Goal: Task Accomplishment & Management: Manage account settings

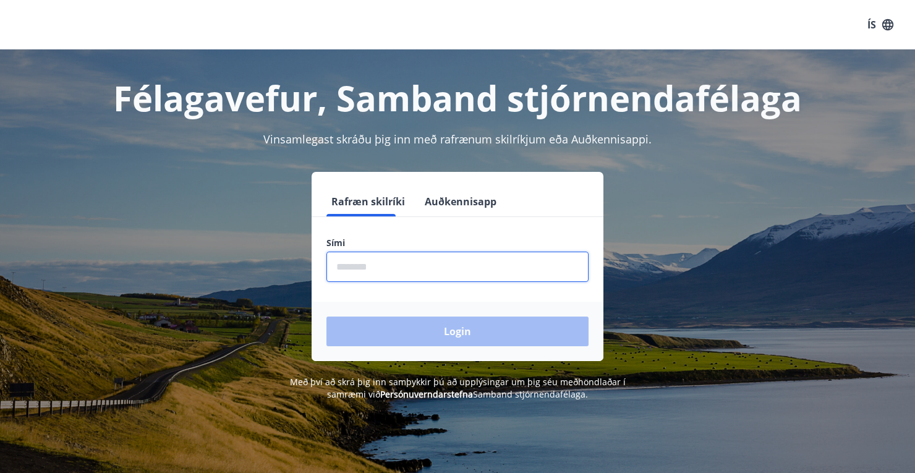
click at [371, 264] on input "phone" at bounding box center [457, 266] width 262 height 30
type input "********"
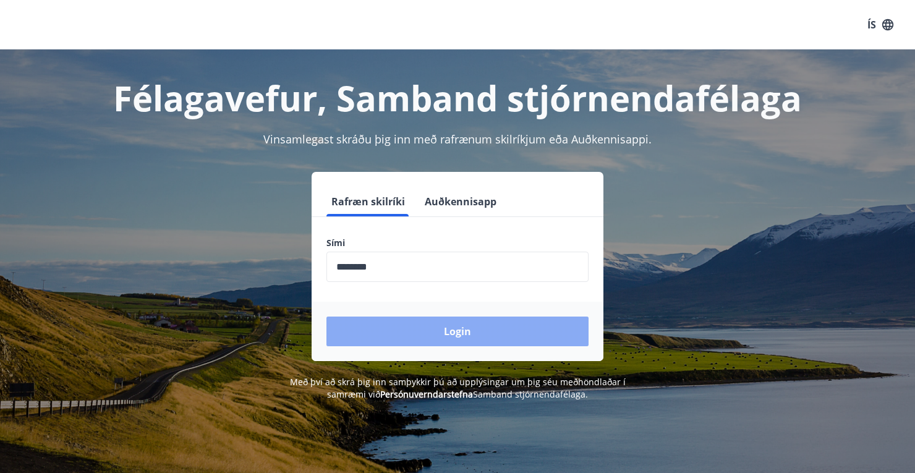
click at [435, 334] on button "Login" at bounding box center [457, 331] width 262 height 30
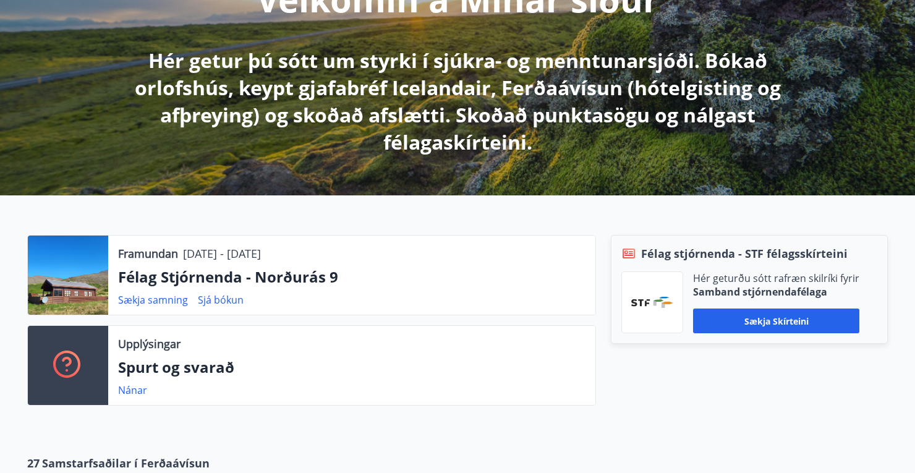
scroll to position [198, 0]
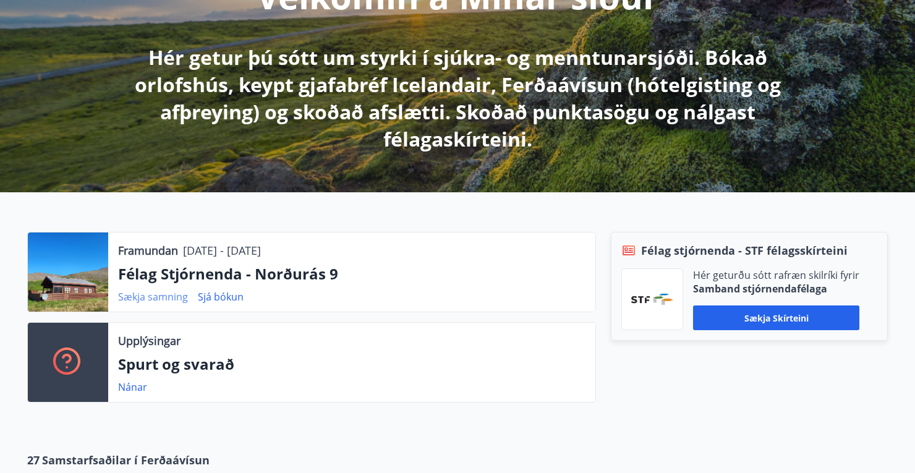
click at [158, 294] on link "Sækja samning" at bounding box center [153, 297] width 70 height 14
click at [216, 295] on link "Sjá bókun" at bounding box center [221, 297] width 46 height 14
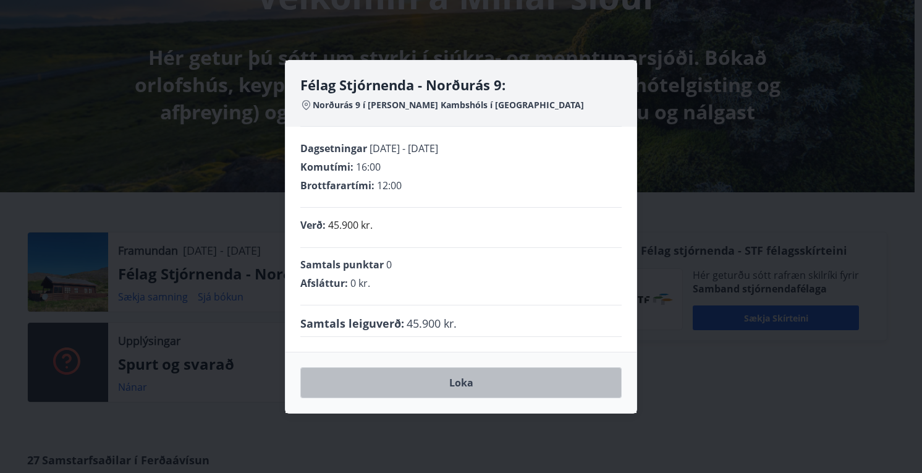
click at [460, 378] on button "Loka" at bounding box center [460, 382] width 321 height 31
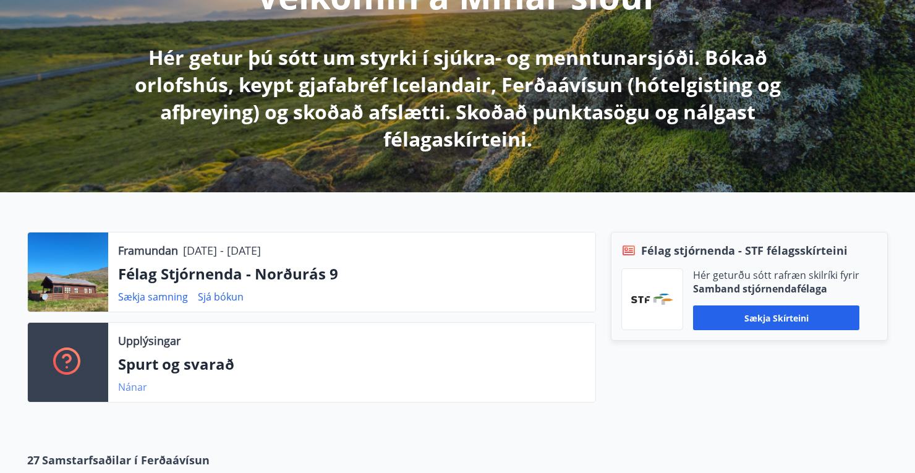
click at [136, 386] on link "Nánar" at bounding box center [132, 387] width 29 height 14
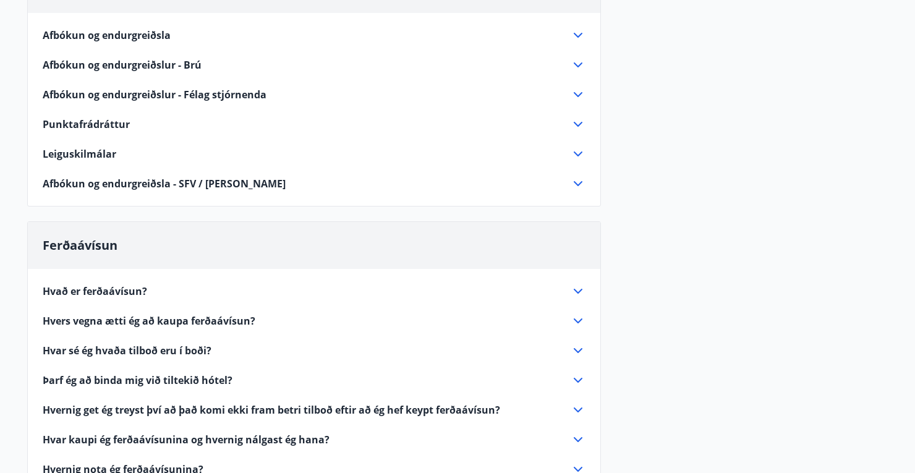
scroll to position [297, 0]
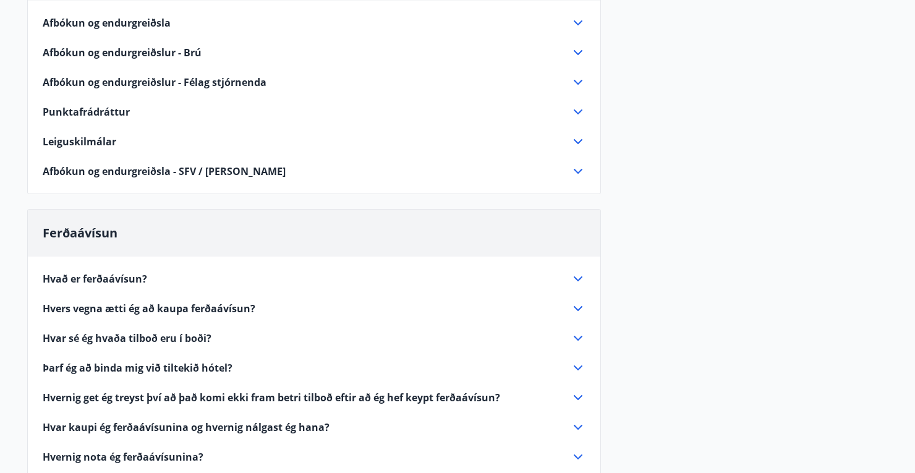
click at [577, 138] on icon at bounding box center [577, 141] width 15 height 15
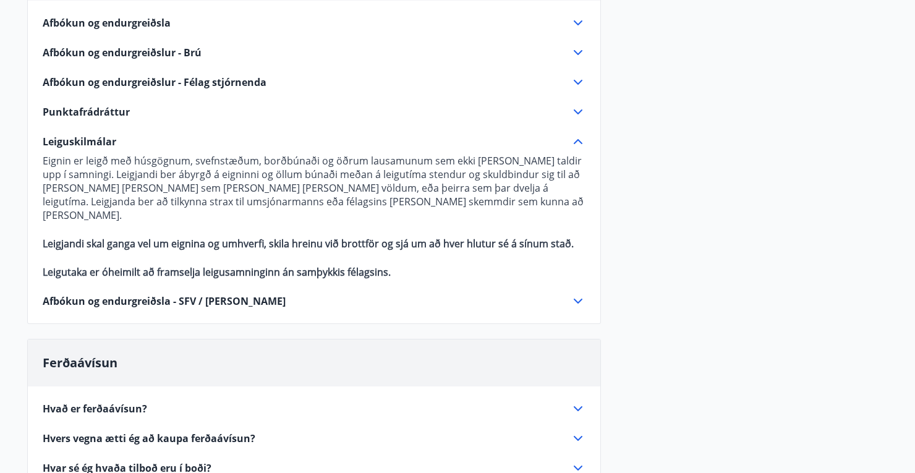
click at [578, 138] on icon at bounding box center [577, 141] width 15 height 15
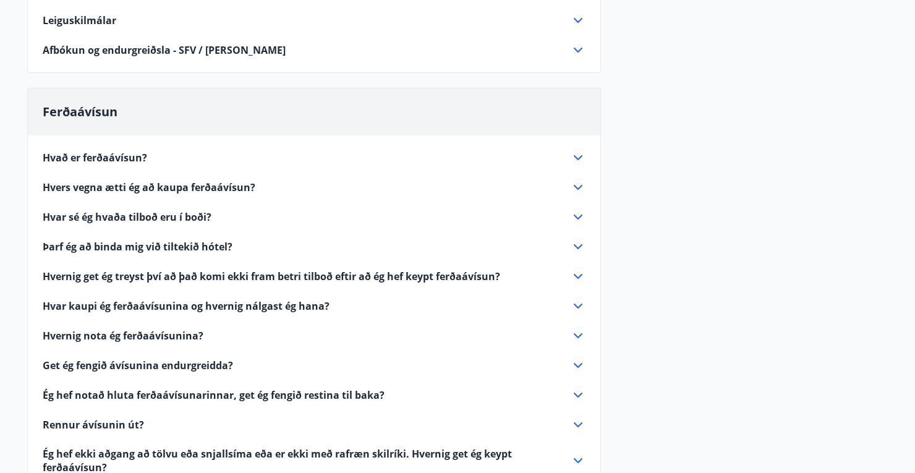
scroll to position [445, 0]
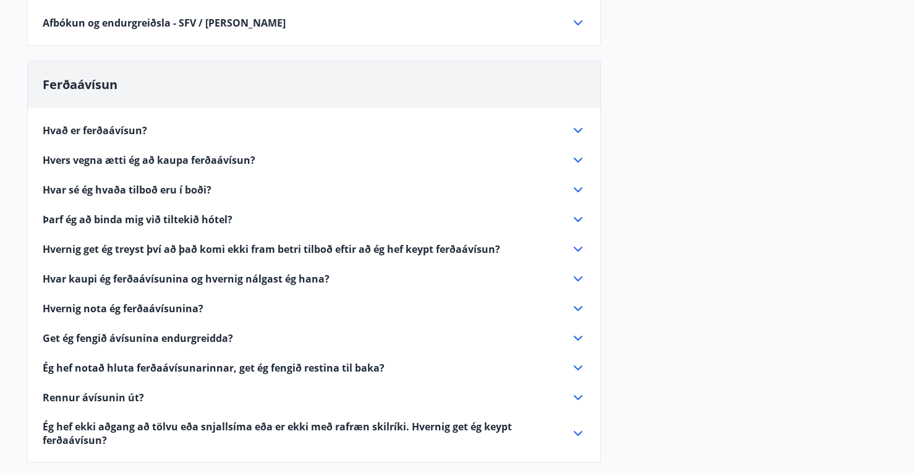
click at [578, 131] on icon at bounding box center [577, 130] width 9 height 5
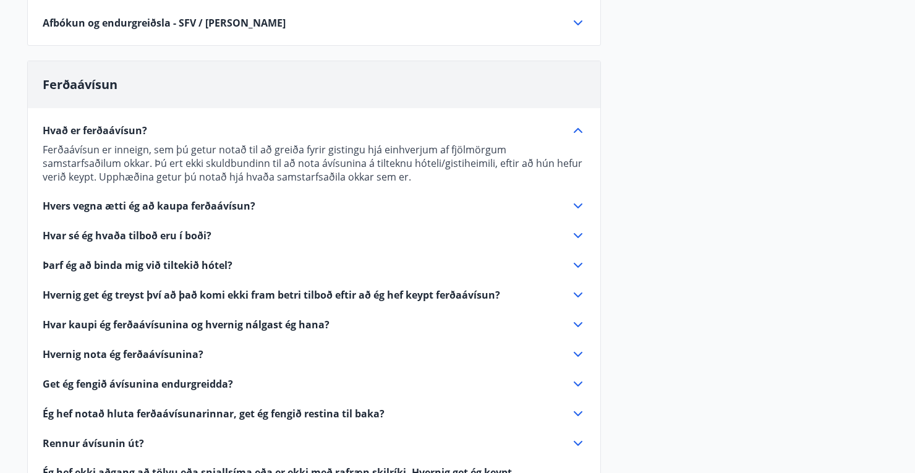
click at [578, 131] on icon at bounding box center [577, 130] width 15 height 15
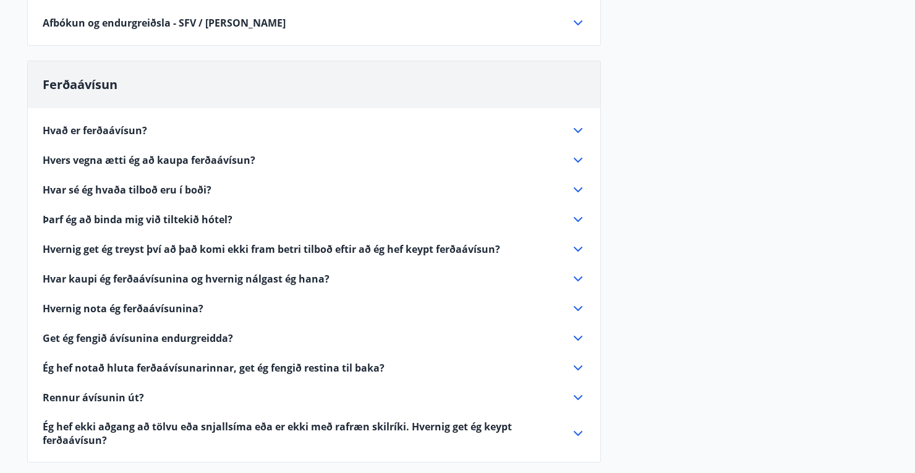
click at [574, 158] on icon at bounding box center [577, 160] width 9 height 5
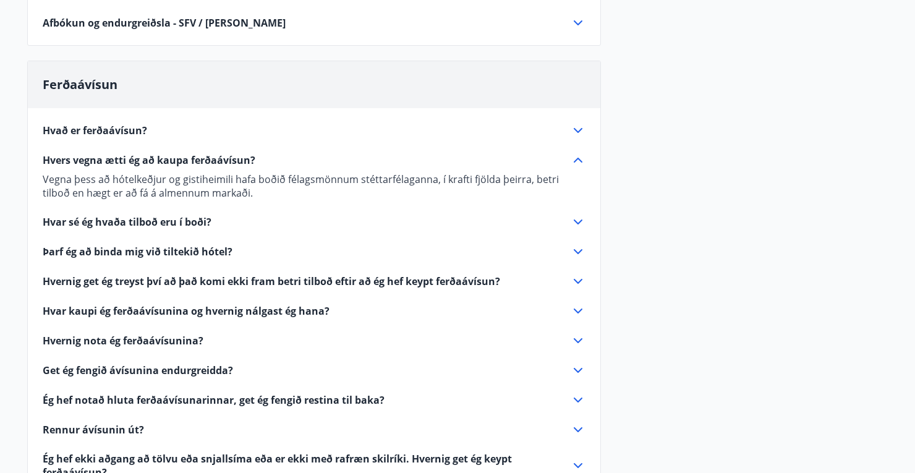
click at [574, 158] on icon at bounding box center [577, 160] width 15 height 15
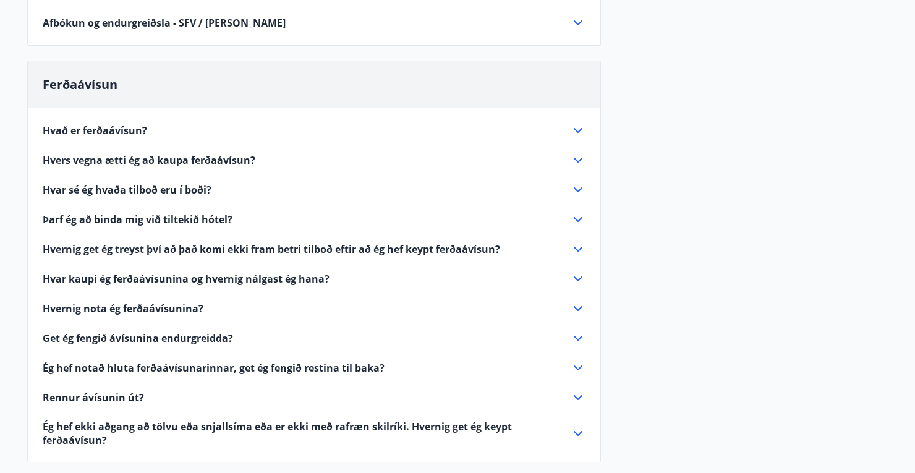
click at [578, 190] on icon at bounding box center [577, 189] width 9 height 5
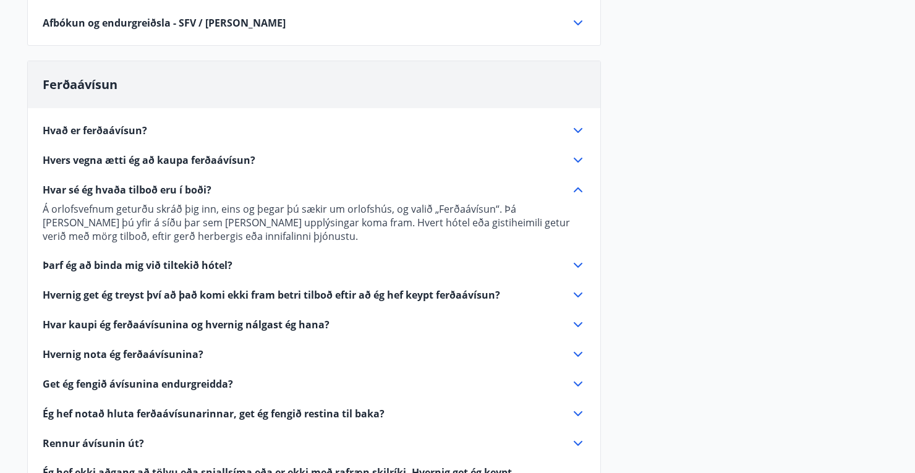
click at [578, 190] on icon at bounding box center [577, 189] width 15 height 15
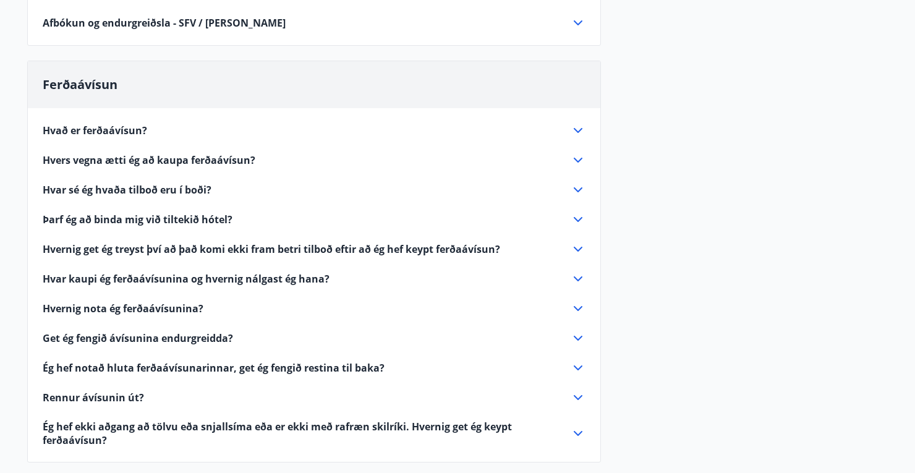
click at [578, 214] on icon at bounding box center [577, 219] width 15 height 15
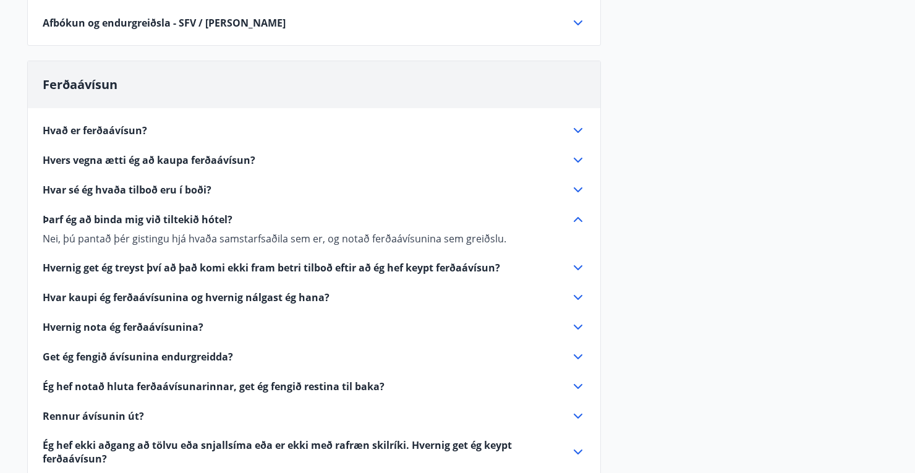
click at [578, 214] on icon at bounding box center [577, 219] width 15 height 15
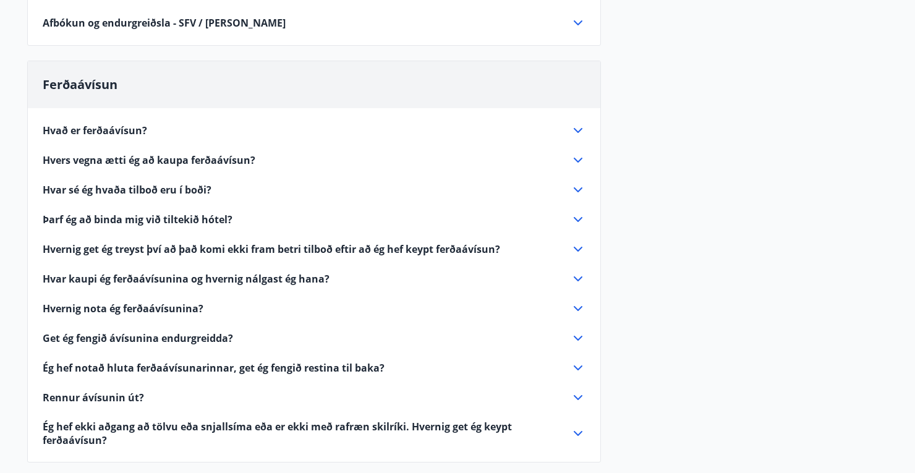
click at [577, 244] on icon at bounding box center [577, 249] width 15 height 15
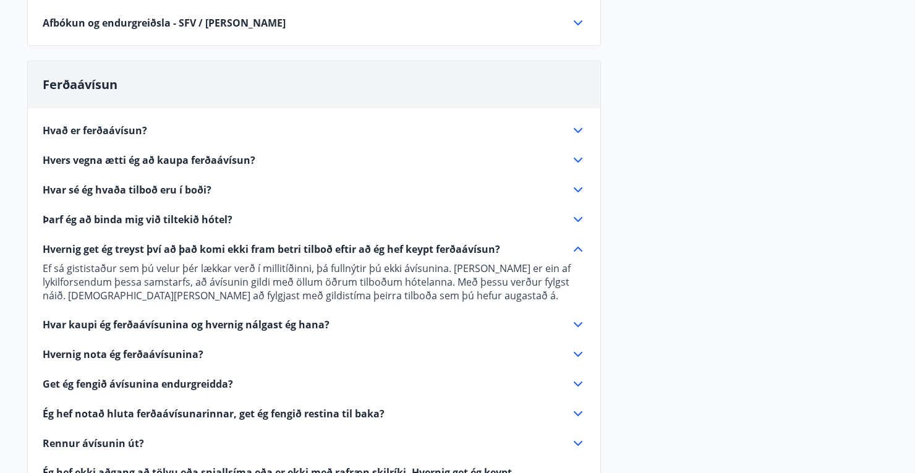
click at [577, 245] on icon at bounding box center [577, 249] width 15 height 15
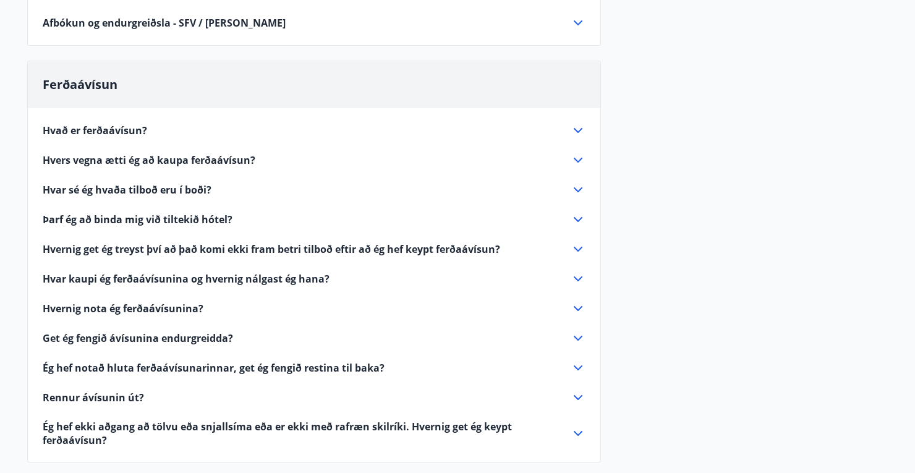
click at [577, 279] on icon at bounding box center [577, 278] width 9 height 5
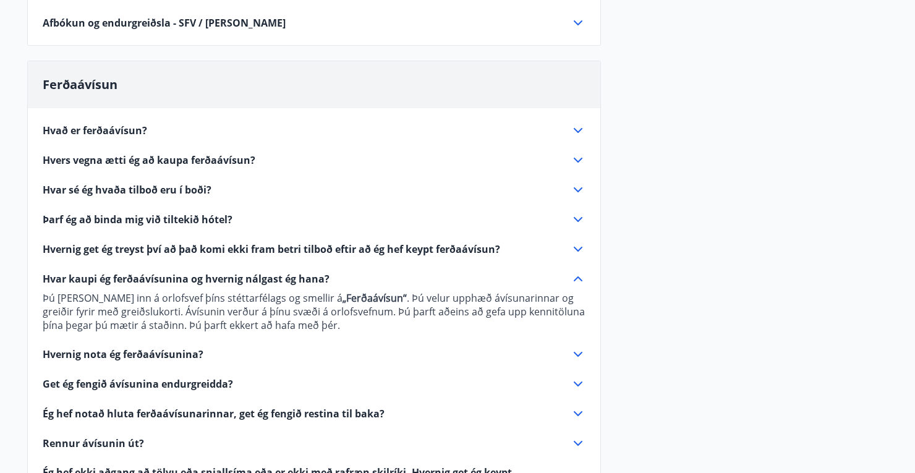
click at [577, 279] on icon at bounding box center [577, 278] width 15 height 15
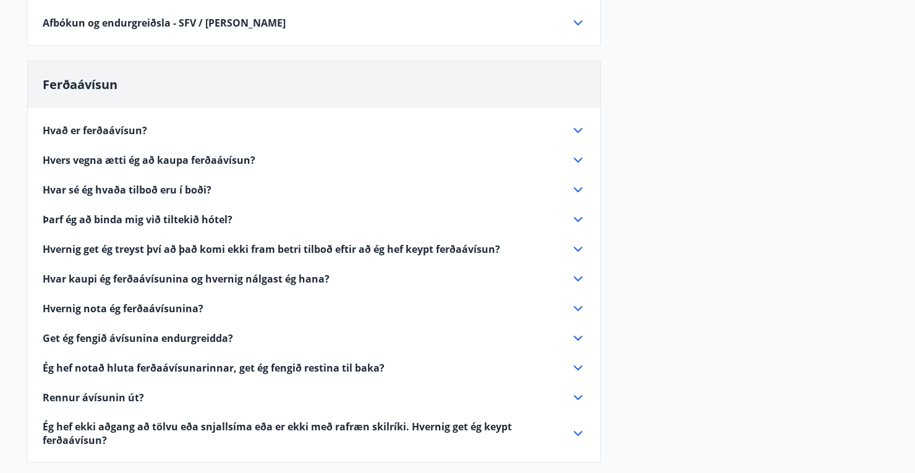
click at [574, 308] on icon at bounding box center [577, 308] width 15 height 15
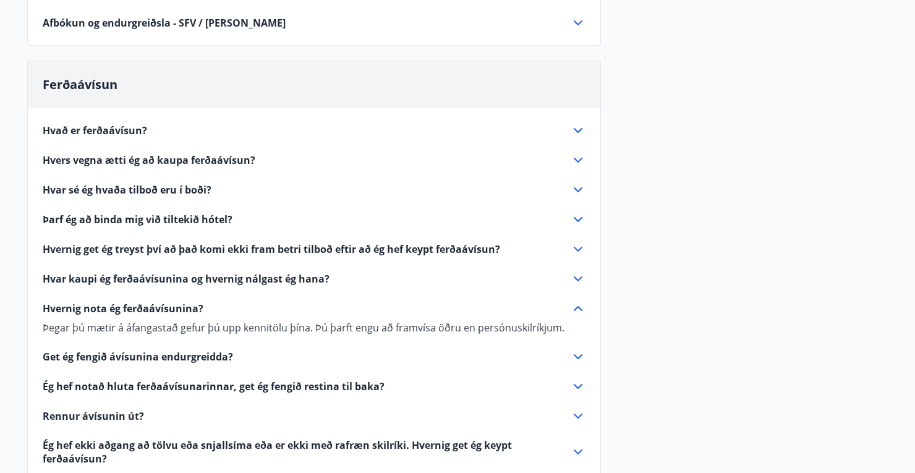
click at [574, 308] on icon at bounding box center [577, 308] width 9 height 5
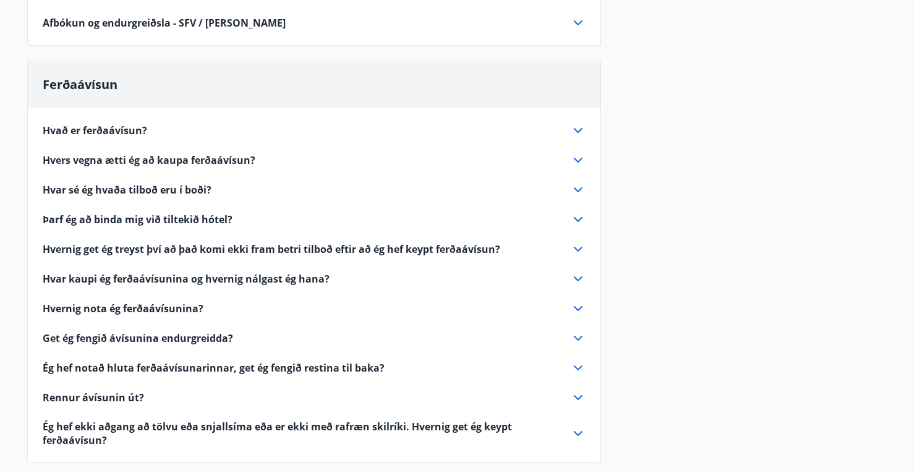
click at [577, 334] on icon at bounding box center [577, 338] width 15 height 15
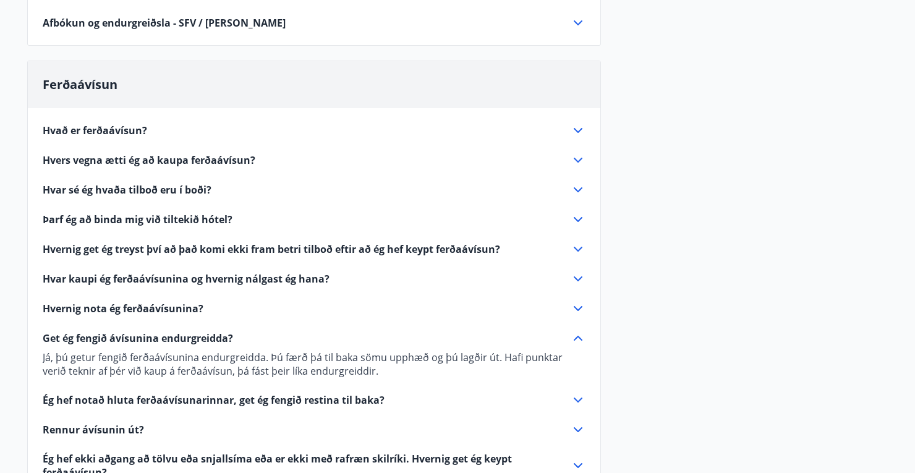
click at [577, 334] on icon at bounding box center [577, 338] width 15 height 15
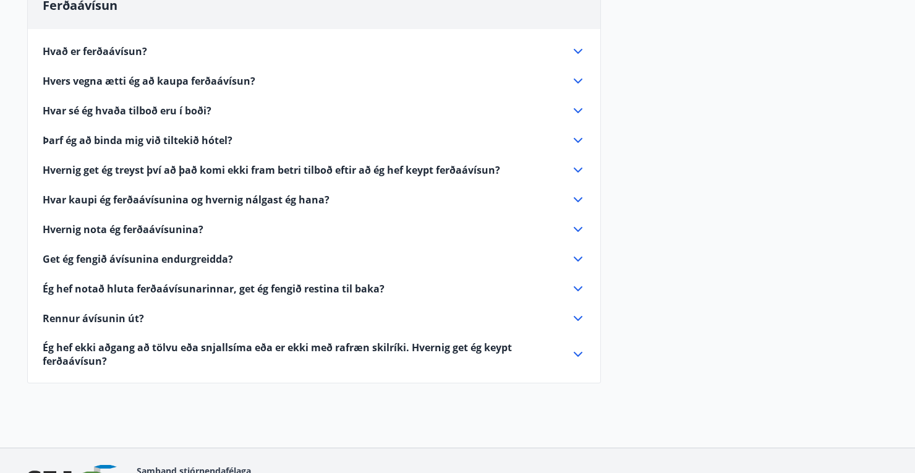
scroll to position [544, 0]
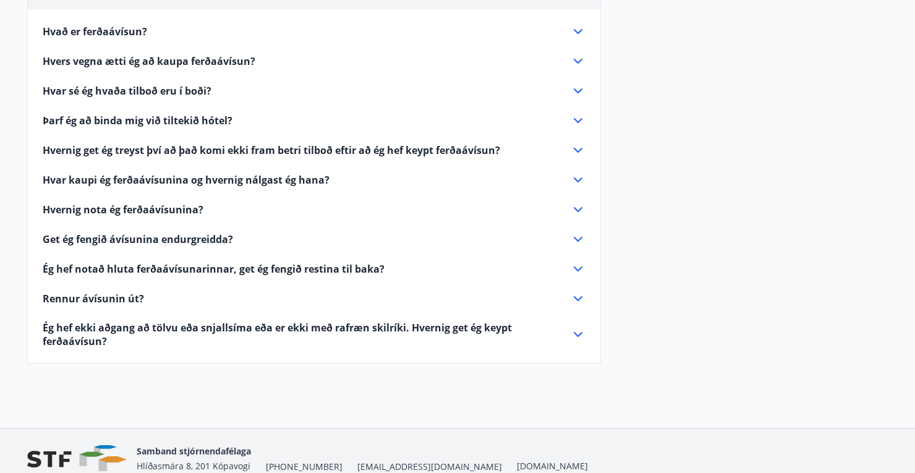
click at [577, 269] on icon at bounding box center [577, 268] width 9 height 5
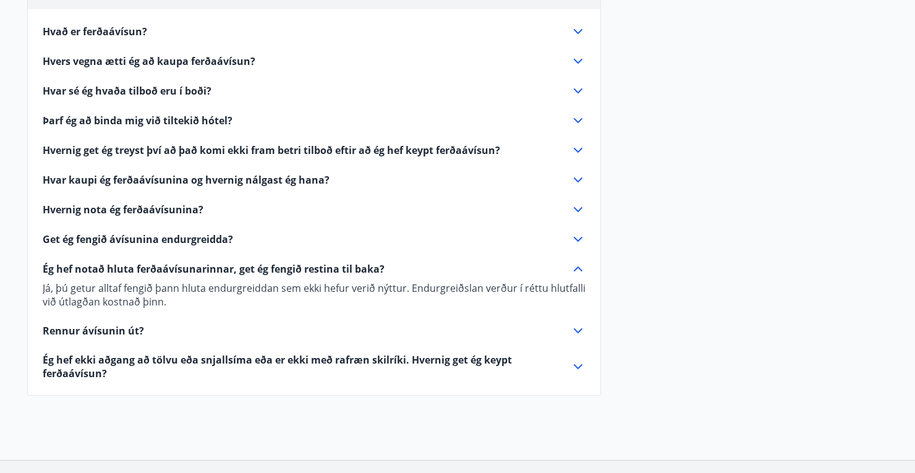
click at [577, 269] on icon at bounding box center [577, 268] width 15 height 15
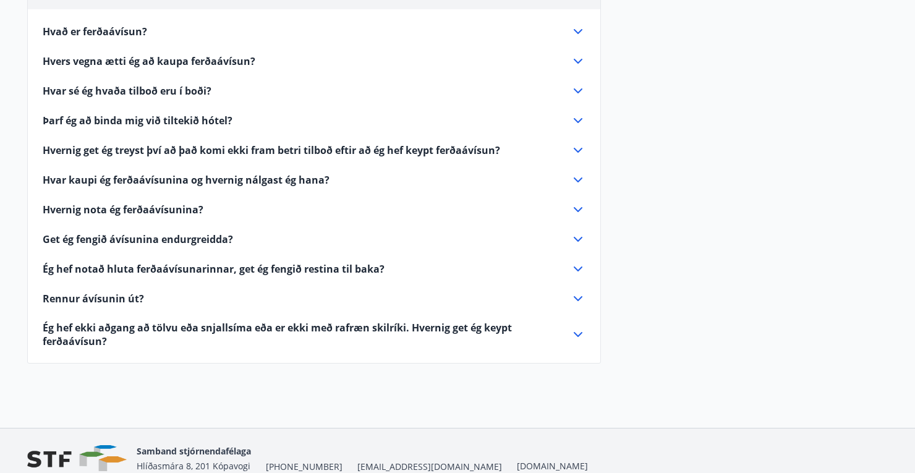
click at [577, 297] on icon at bounding box center [577, 298] width 15 height 15
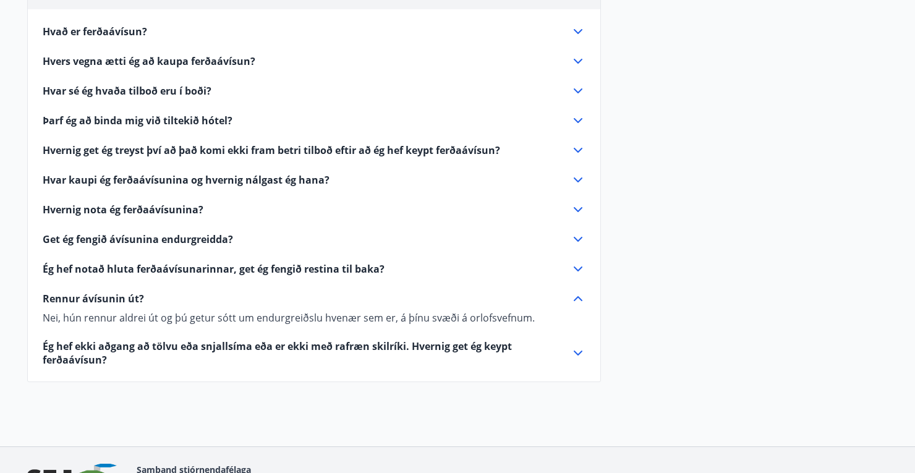
click at [577, 297] on icon at bounding box center [577, 298] width 9 height 5
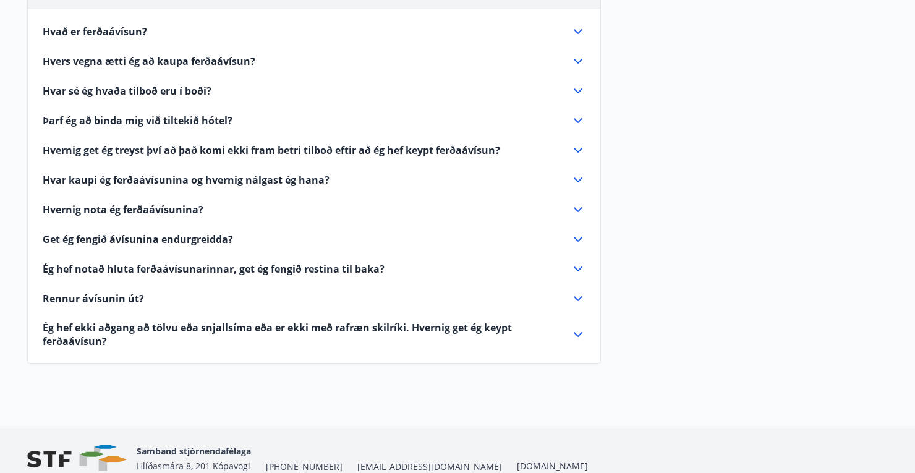
click at [581, 330] on icon at bounding box center [577, 334] width 15 height 15
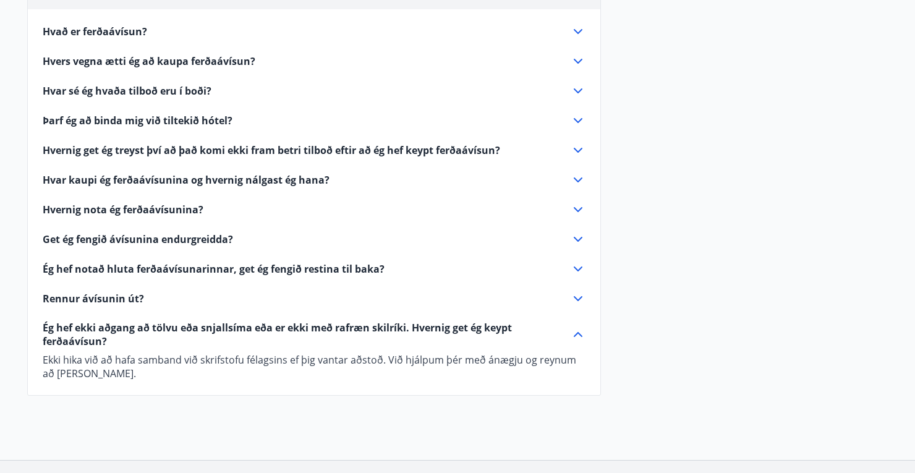
click at [581, 330] on icon at bounding box center [577, 334] width 15 height 15
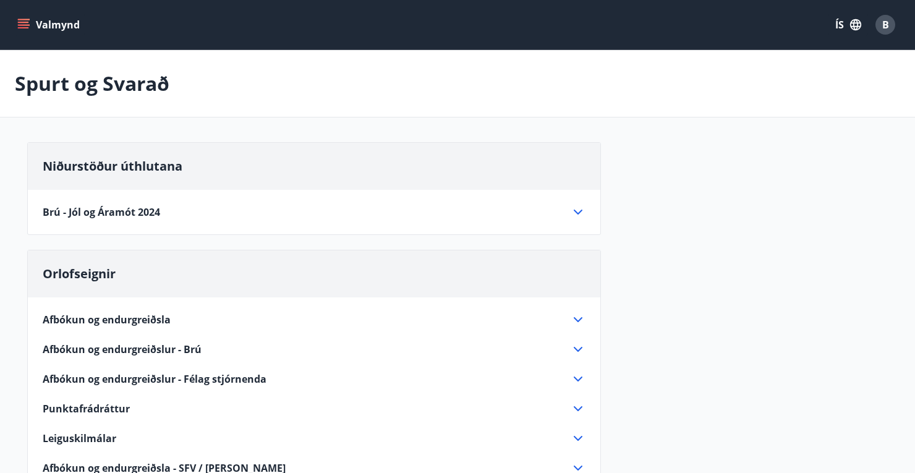
scroll to position [0, 0]
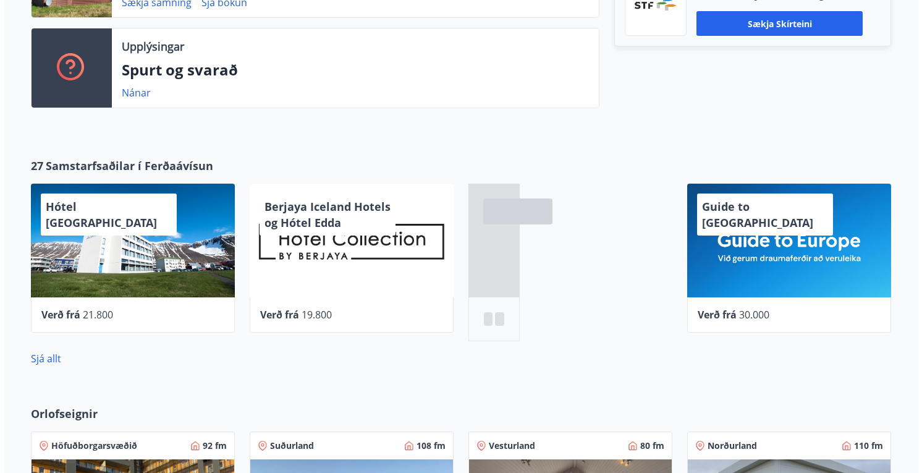
scroll to position [544, 0]
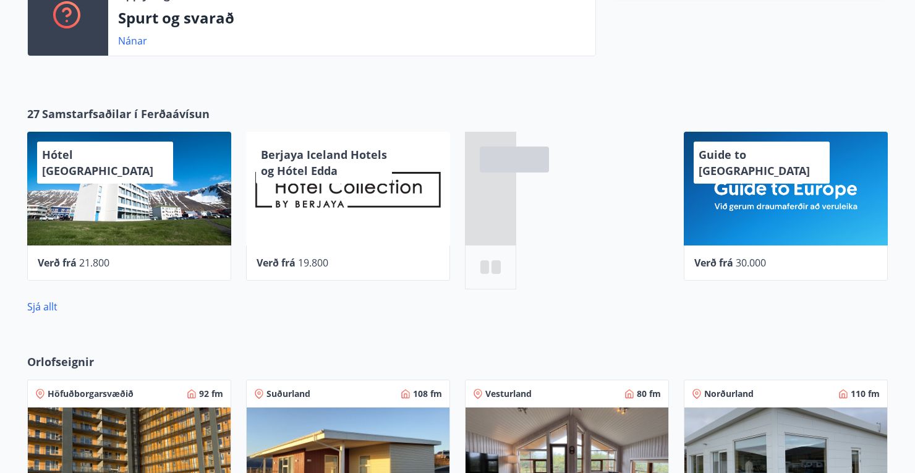
click at [310, 184] on div "Berjaya Iceland Hotels og Hótel Edda" at bounding box center [348, 189] width 204 height 114
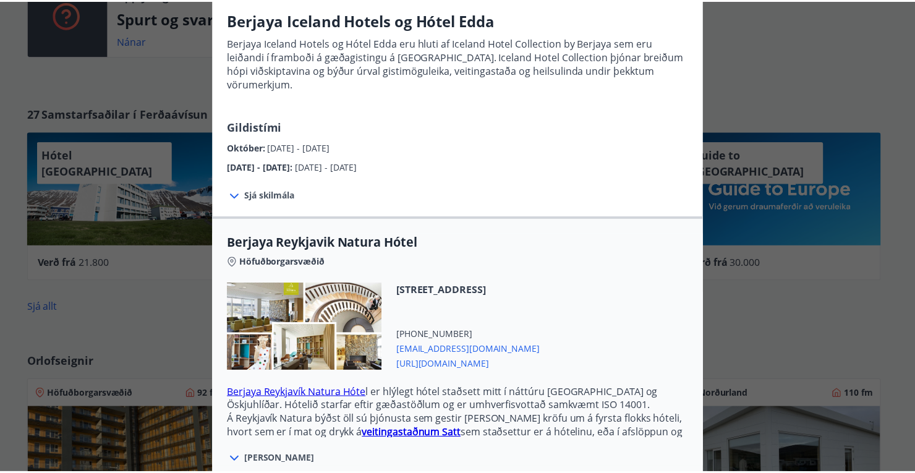
scroll to position [0, 0]
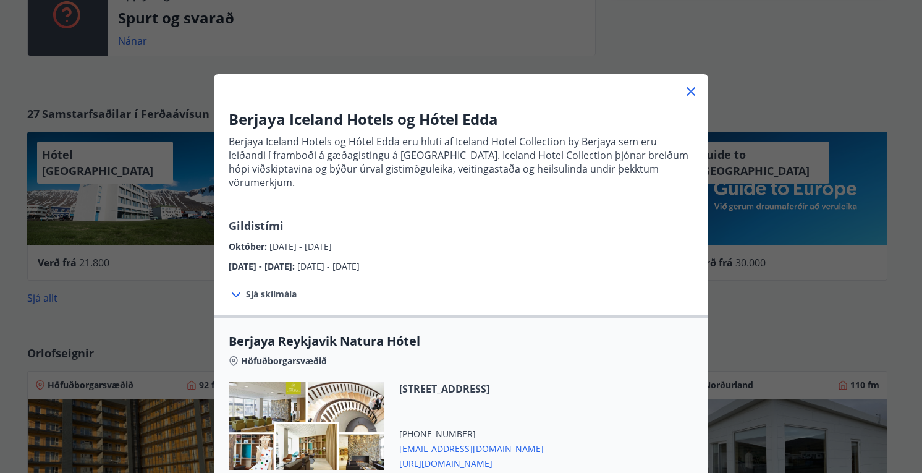
click at [688, 91] on icon at bounding box center [690, 91] width 15 height 15
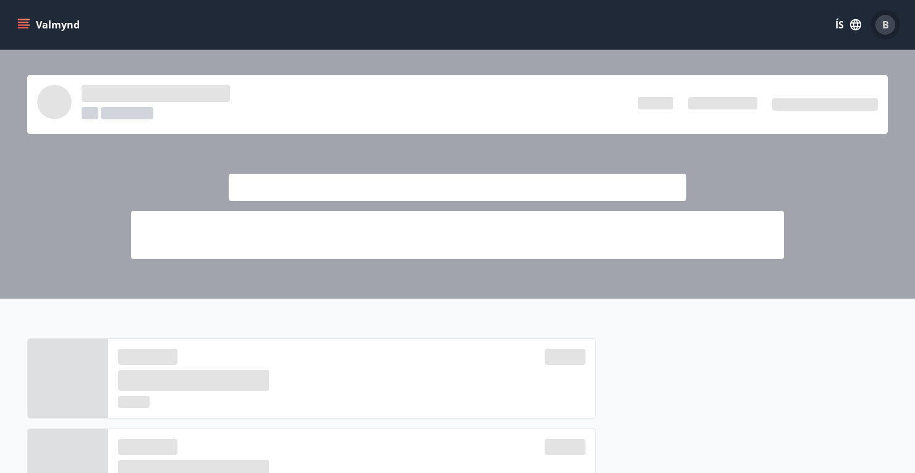
click at [890, 20] on div "B" at bounding box center [885, 25] width 20 height 20
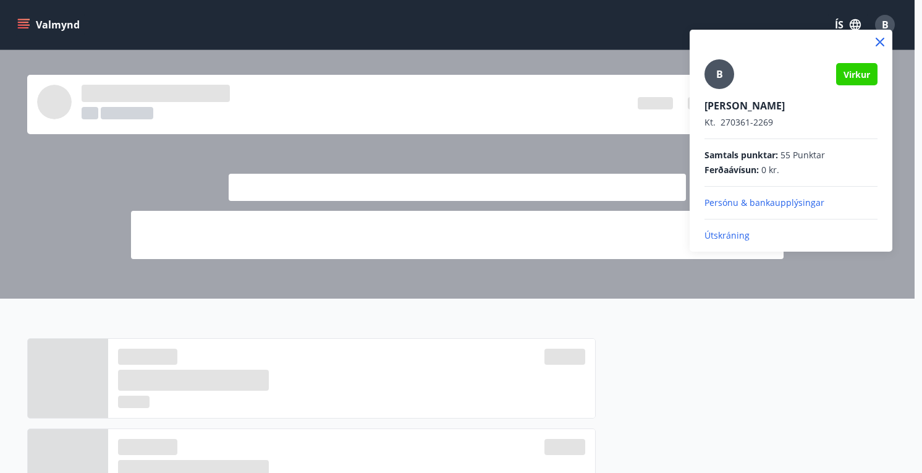
click at [729, 235] on p "Útskráning" at bounding box center [790, 235] width 173 height 12
